Goal: Information Seeking & Learning: Get advice/opinions

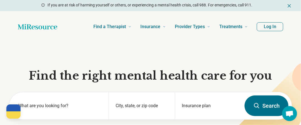
click at [270, 28] on button "Log In" at bounding box center [270, 26] width 26 height 9
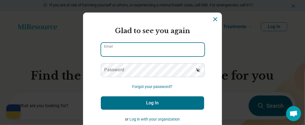
type input "**********"
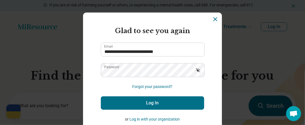
click at [154, 105] on button "Log In" at bounding box center [152, 102] width 103 height 13
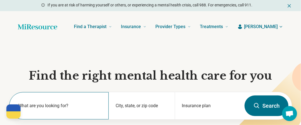
click at [53, 103] on label "What are you looking for?" at bounding box center [60, 105] width 84 height 7
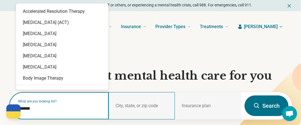
type input "*******"
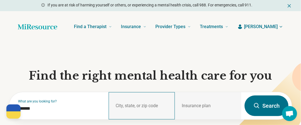
click at [134, 106] on div "City, state, or zip code" at bounding box center [142, 105] width 66 height 27
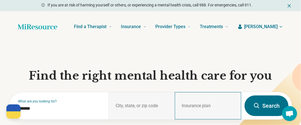
click at [191, 102] on div "Insurance plan" at bounding box center [208, 105] width 66 height 27
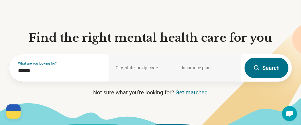
scroll to position [45, 0]
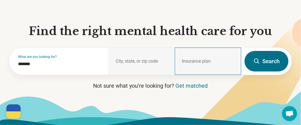
click at [201, 58] on div "Insurance plan" at bounding box center [208, 61] width 66 height 27
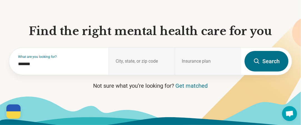
scroll to position [0, 0]
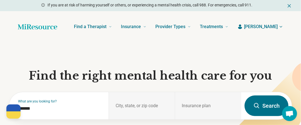
click at [263, 104] on button "Search" at bounding box center [267, 105] width 44 height 21
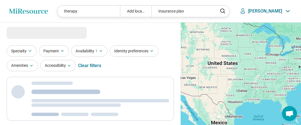
select select "***"
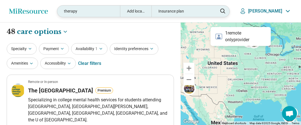
click at [152, 10] on div "Add location" at bounding box center [135, 11] width 31 height 11
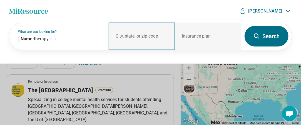
click at [123, 32] on div "City, state, or zip code" at bounding box center [142, 36] width 66 height 27
click at [111, 38] on div "City, state, or zip code" at bounding box center [142, 36] width 66 height 27
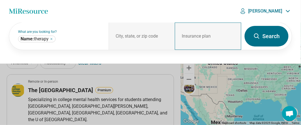
click at [193, 33] on div "Insurance plan" at bounding box center [208, 36] width 66 height 27
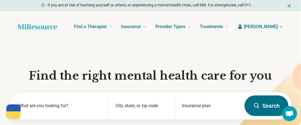
click at [281, 25] on icon "button" at bounding box center [281, 26] width 4 height 4
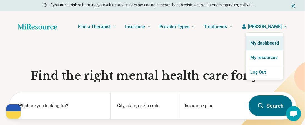
click at [259, 43] on link "My dashboard" at bounding box center [265, 43] width 38 height 14
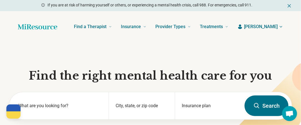
click at [278, 29] on span "[PERSON_NAME]" at bounding box center [261, 26] width 34 height 7
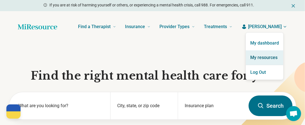
click at [265, 57] on link "My resources" at bounding box center [265, 57] width 38 height 14
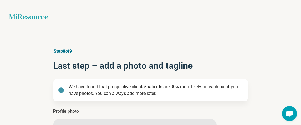
type textarea "*"
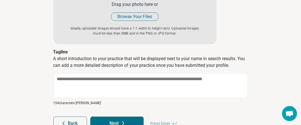
scroll to position [156, 0]
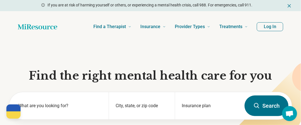
click at [271, 26] on button "Log In" at bounding box center [270, 26] width 26 height 9
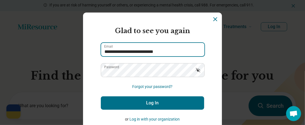
drag, startPoint x: 166, startPoint y: 51, endPoint x: 63, endPoint y: 55, distance: 103.5
click at [63, 55] on div "**********" at bounding box center [152, 62] width 305 height 125
type input "**********"
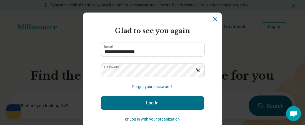
click at [150, 103] on button "Log In" at bounding box center [152, 102] width 103 height 13
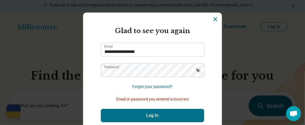
click at [213, 18] on icon "Dismiss" at bounding box center [215, 19] width 7 height 7
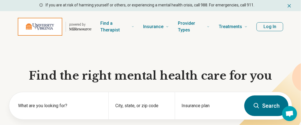
click at [275, 27] on button "Log In" at bounding box center [270, 26] width 27 height 9
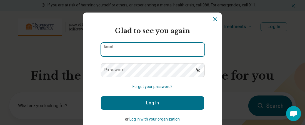
type input "**********"
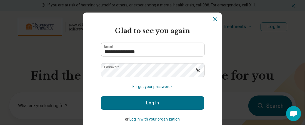
click at [155, 101] on button "Log In" at bounding box center [152, 102] width 103 height 13
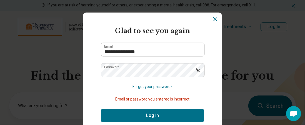
click at [197, 69] on icon "Show password" at bounding box center [199, 70] width 6 height 6
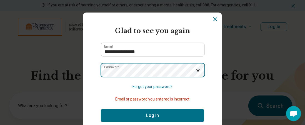
click at [84, 73] on section "**********" at bounding box center [152, 87] width 139 height 149
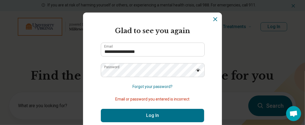
click at [85, 74] on section "**********" at bounding box center [152, 87] width 139 height 149
click at [214, 92] on section "**********" at bounding box center [152, 87] width 139 height 149
click at [151, 116] on button "Log In" at bounding box center [152, 115] width 103 height 13
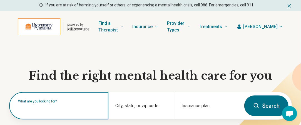
click at [42, 110] on input "text" at bounding box center [60, 108] width 84 height 7
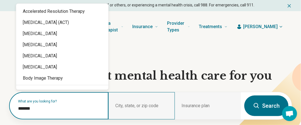
type input "*******"
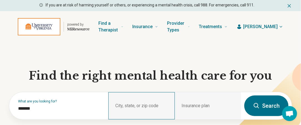
click at [128, 106] on div "City, state, or zip code" at bounding box center [141, 105] width 66 height 27
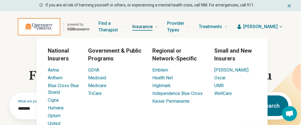
click at [158, 25] on icon at bounding box center [156, 26] width 3 height 3
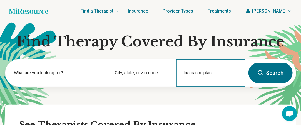
click at [197, 71] on div "Insurance plan" at bounding box center [211, 72] width 69 height 27
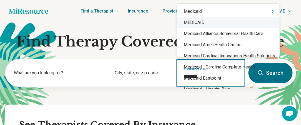
click at [196, 22] on div "MEDICAID" at bounding box center [228, 22] width 103 height 11
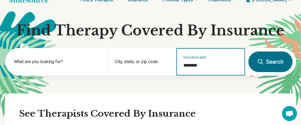
scroll to position [22, 0]
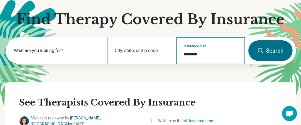
type input "********"
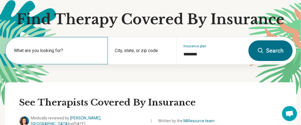
click at [53, 46] on div "What are you looking for?" at bounding box center [56, 50] width 103 height 27
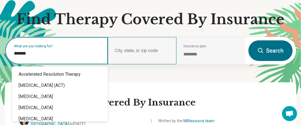
type input "*******"
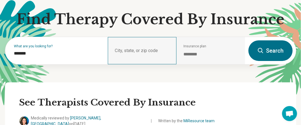
click at [125, 51] on div "City, state, or zip code" at bounding box center [142, 50] width 69 height 27
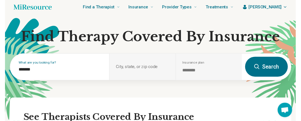
scroll to position [0, 0]
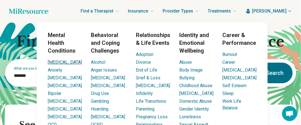
click at [56, 61] on link "[MEDICAL_DATA]" at bounding box center [65, 62] width 34 height 5
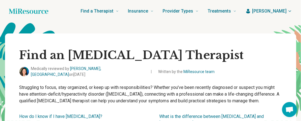
click at [291, 9] on button "Jill" at bounding box center [269, 11] width 47 height 7
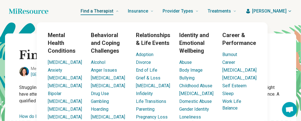
click at [113, 10] on span "Find a Therapist" at bounding box center [97, 11] width 33 height 8
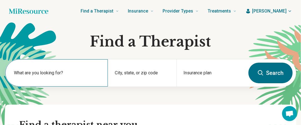
click at [56, 71] on label "What are you looking for?" at bounding box center [57, 73] width 87 height 7
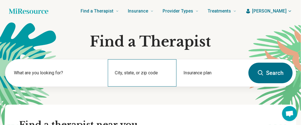
click at [148, 72] on div "City, state, or zip code" at bounding box center [142, 72] width 69 height 27
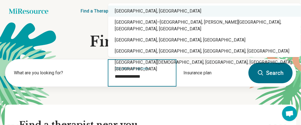
click at [145, 13] on div "Charlottesville, VA" at bounding box center [204, 11] width 193 height 11
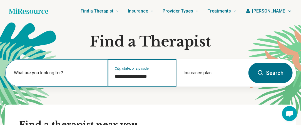
type input "**********"
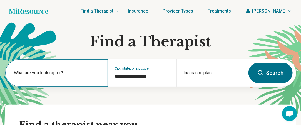
click at [45, 72] on label "What are you looking for?" at bounding box center [57, 73] width 87 height 7
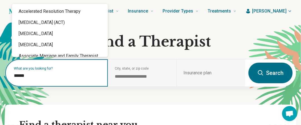
type input "*******"
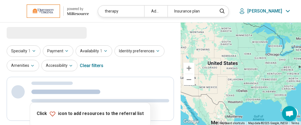
select select "***"
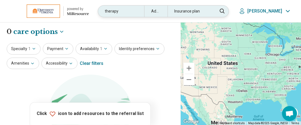
click at [208, 9] on div "Insurance plan" at bounding box center [191, 11] width 46 height 11
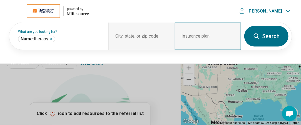
click at [192, 36] on div "Insurance plan" at bounding box center [208, 36] width 66 height 27
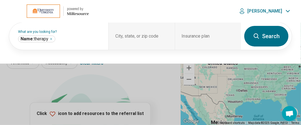
click at [281, 61] on div "********* What are you looking for? City, state, or zip code Insurance plan Ins…" at bounding box center [150, 42] width 301 height 41
click at [288, 48] on div "********* What are you looking for? City, state, or zip code Insurance plan Ins…" at bounding box center [150, 42] width 301 height 41
click at [264, 41] on button "Search" at bounding box center [266, 36] width 44 height 21
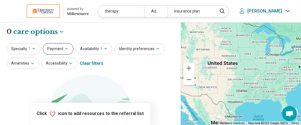
click at [65, 48] on icon "button" at bounding box center [67, 48] width 4 height 4
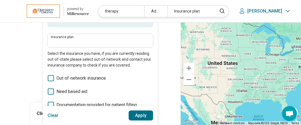
scroll to position [67, 0]
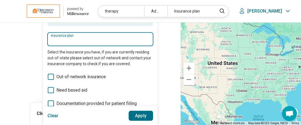
click at [57, 39] on input "Insurance plan" at bounding box center [100, 41] width 99 height 7
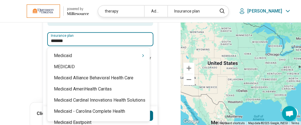
type input "********"
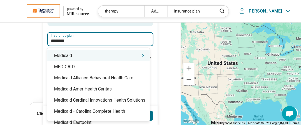
click at [65, 57] on div "Medicaid" at bounding box center [98, 55] width 103 height 11
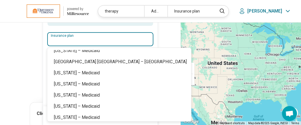
scroll to position [473, 0]
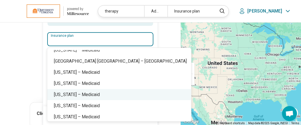
click at [93, 94] on div "Virginia – Medicaid" at bounding box center [119, 94] width 144 height 11
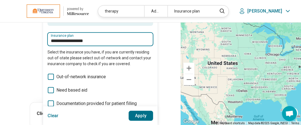
type input "**********"
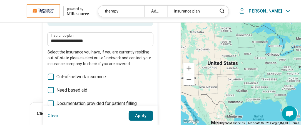
click at [142, 115] on button "Apply" at bounding box center [141, 115] width 25 height 10
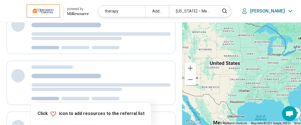
scroll to position [0, 0]
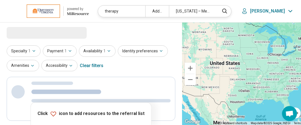
select select "***"
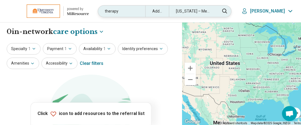
click at [169, 8] on div "Add location" at bounding box center [157, 11] width 24 height 11
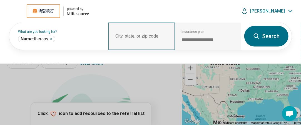
click at [137, 33] on div "City, state, or zip code" at bounding box center [141, 36] width 66 height 27
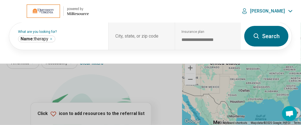
click at [140, 83] on button at bounding box center [150, 62] width 301 height 125
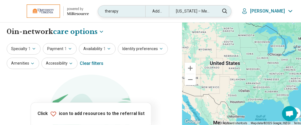
click at [169, 11] on div "Add location" at bounding box center [157, 11] width 24 height 11
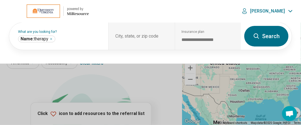
click at [134, 78] on button at bounding box center [150, 62] width 301 height 125
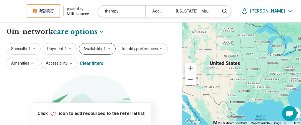
click at [107, 47] on icon "button" at bounding box center [109, 48] width 4 height 4
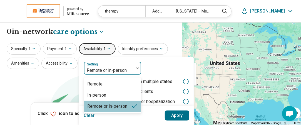
click at [136, 67] on img at bounding box center [137, 68] width 3 height 2
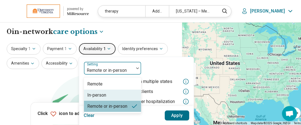
click at [108, 92] on div "In-person" at bounding box center [112, 95] width 57 height 11
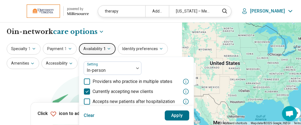
click at [176, 114] on button "Apply" at bounding box center [177, 115] width 25 height 10
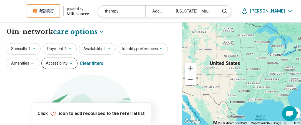
click at [69, 61] on icon "button" at bounding box center [71, 63] width 4 height 4
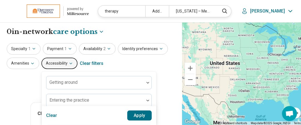
click at [155, 68] on div "Specialty 1 Payment 1 Availability 2 Identity preferences Amenities Accessibili…" at bounding box center [91, 56] width 169 height 27
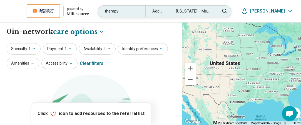
click at [169, 12] on div "Add location" at bounding box center [157, 11] width 24 height 11
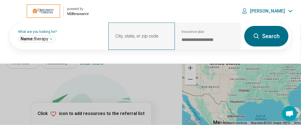
click at [142, 35] on div "City, state, or zip code" at bounding box center [141, 36] width 66 height 27
drag, startPoint x: 162, startPoint y: 34, endPoint x: 115, endPoint y: 33, distance: 47.0
click at [115, 33] on div "City, state, or zip code" at bounding box center [141, 36] width 66 height 27
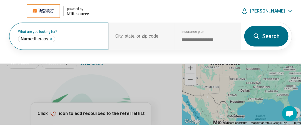
click at [86, 33] on div "What are you looking for? Name: therapy *******" at bounding box center [58, 36] width 99 height 27
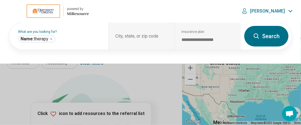
click at [288, 88] on button at bounding box center [150, 62] width 301 height 125
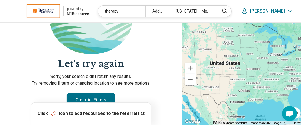
scroll to position [118, 0]
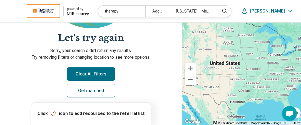
click at [95, 89] on link "Get matched" at bounding box center [91, 90] width 49 height 13
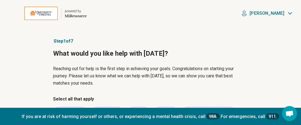
click at [300, 23] on header "powered by Miresource logo Jill" at bounding box center [150, 13] width 301 height 27
drag, startPoint x: 300, startPoint y: 23, endPoint x: 305, endPoint y: 39, distance: 16.9
click at [301, 39] on html "powered by Miresource logo powered by Miresource logo Jill Step 1 of 7 What wou…" at bounding box center [150, 101] width 301 height 202
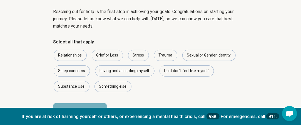
scroll to position [60, 0]
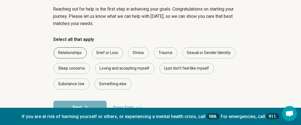
click at [71, 51] on div "Relationships" at bounding box center [70, 52] width 33 height 11
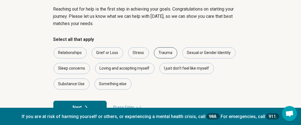
click at [168, 56] on div "Trauma" at bounding box center [165, 52] width 23 height 11
click at [77, 105] on button "Next" at bounding box center [79, 107] width 53 height 13
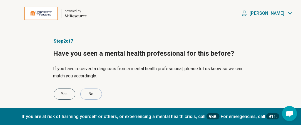
click at [64, 91] on div "Yes" at bounding box center [65, 93] width 22 height 11
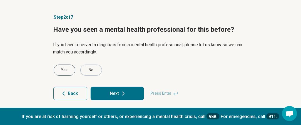
scroll to position [28, 0]
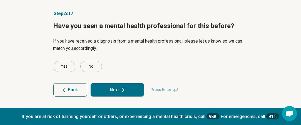
click at [133, 90] on button "Next" at bounding box center [117, 89] width 53 height 13
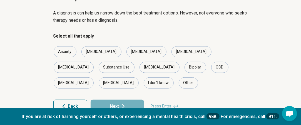
scroll to position [56, 0]
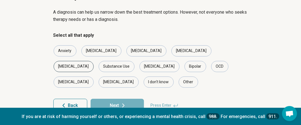
click at [94, 61] on div "[MEDICAL_DATA]" at bounding box center [74, 66] width 40 height 11
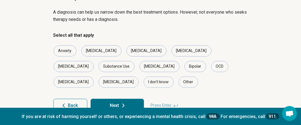
click at [121, 99] on button "Next" at bounding box center [117, 105] width 53 height 13
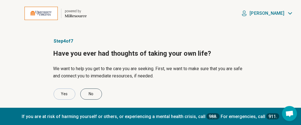
click at [92, 93] on div "No" at bounding box center [91, 93] width 22 height 11
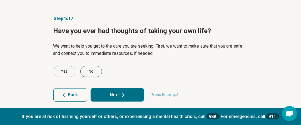
scroll to position [28, 0]
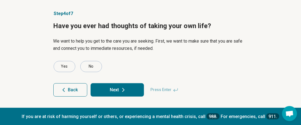
click at [127, 90] on button "Next" at bounding box center [117, 89] width 53 height 13
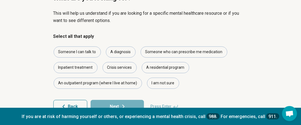
scroll to position [67, 0]
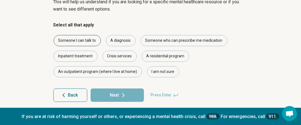
click at [91, 41] on div "Someone I can talk to" at bounding box center [77, 40] width 47 height 11
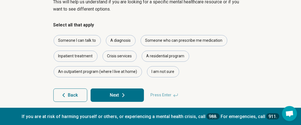
click at [125, 98] on icon at bounding box center [123, 95] width 7 height 7
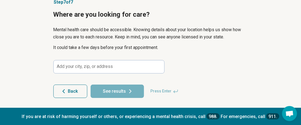
scroll to position [40, 0]
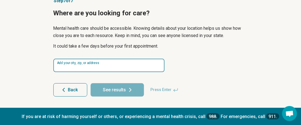
click at [72, 66] on input at bounding box center [108, 65] width 111 height 13
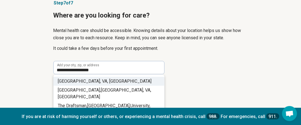
click at [78, 78] on li "Charlottesville, VA , USA" at bounding box center [109, 81] width 111 height 9
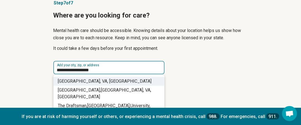
type input "**********"
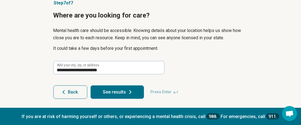
click at [123, 89] on button "See results" at bounding box center [117, 91] width 53 height 13
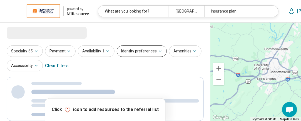
select select "***"
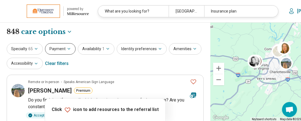
click at [67, 46] on icon "button" at bounding box center [69, 48] width 4 height 4
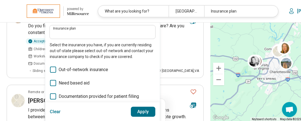
scroll to position [78, 0]
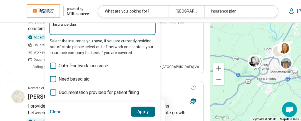
click at [61, 31] on input "Insurance plan" at bounding box center [102, 29] width 99 height 7
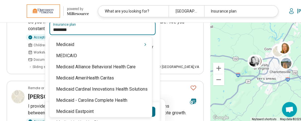
type input "********"
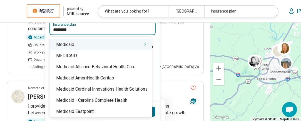
click at [62, 41] on div "Medicaid" at bounding box center [101, 44] width 103 height 11
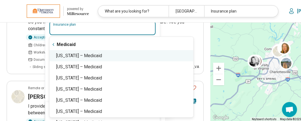
click at [85, 55] on div "Virginia – Medicaid" at bounding box center [122, 55] width 144 height 11
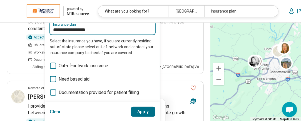
type input "**********"
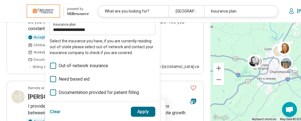
click at [146, 112] on button "Apply" at bounding box center [143, 111] width 25 height 10
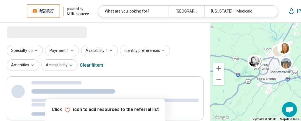
scroll to position [0, 0]
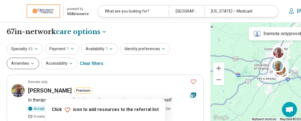
click at [30, 62] on icon "button" at bounding box center [32, 63] width 4 height 4
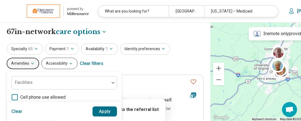
click at [69, 61] on icon "button" at bounding box center [71, 63] width 4 height 4
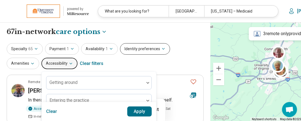
click at [159, 46] on button "Identity preferences" at bounding box center [145, 48] width 50 height 11
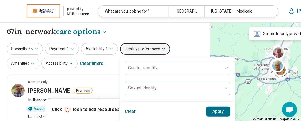
click at [160, 33] on div "**********" at bounding box center [105, 31] width 197 height 9
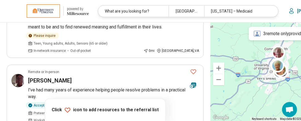
scroll to position [278, 0]
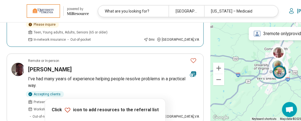
click at [117, 19] on p "I support each client in recognizing and becoming the authentic person they are…" at bounding box center [113, 12] width 171 height 13
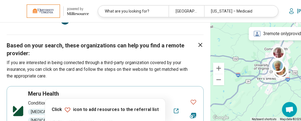
scroll to position [768, 0]
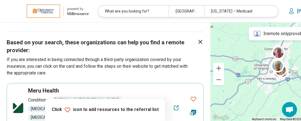
click at [159, 19] on icon "Next page" at bounding box center [160, 16] width 2 height 3
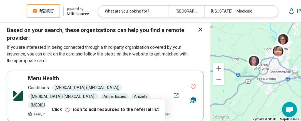
scroll to position [728, 0]
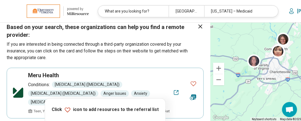
click at [156, 5] on icon "Next page" at bounding box center [159, 1] width 7 height 7
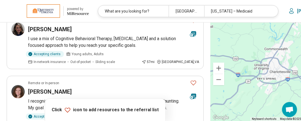
scroll to position [330, 0]
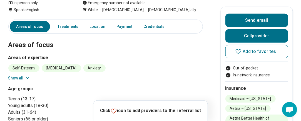
scroll to position [123, 0]
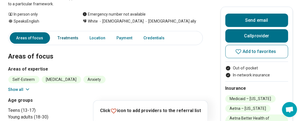
click at [68, 36] on link "Treatments" at bounding box center [69, 37] width 28 height 11
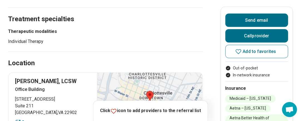
scroll to position [256, 0]
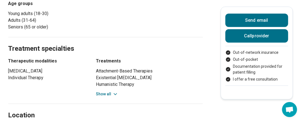
scroll to position [223, 0]
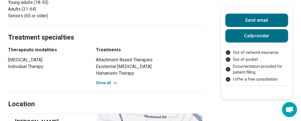
click at [109, 82] on button "Show all" at bounding box center [107, 83] width 22 height 6
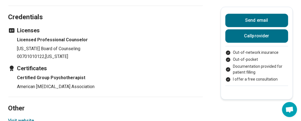
scroll to position [567, 0]
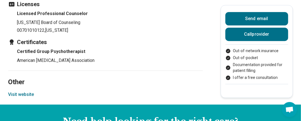
click at [21, 91] on button "Visit website" at bounding box center [21, 94] width 26 height 7
